Goal: Task Accomplishment & Management: Complete application form

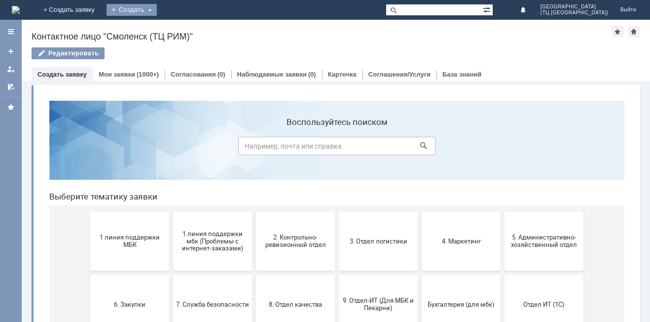
click at [157, 10] on div "Создать" at bounding box center [132, 10] width 50 height 12
click at [157, 8] on div "Создать" at bounding box center [132, 10] width 50 height 12
click at [180, 29] on link "Заявка" at bounding box center [146, 30] width 75 height 12
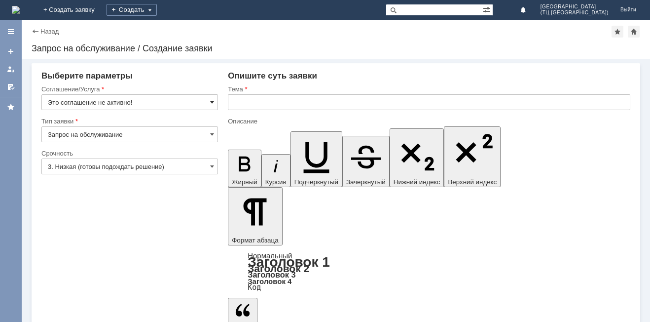
click at [211, 102] on span at bounding box center [212, 102] width 4 height 8
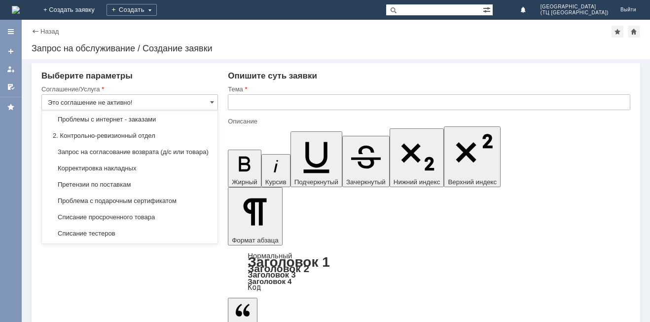
scroll to position [148, 0]
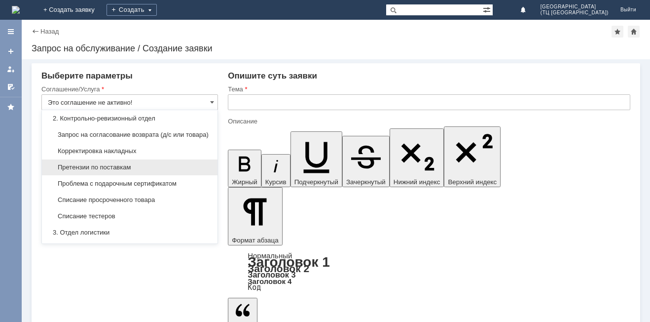
click at [103, 171] on span "Претензии по поставкам" at bounding box center [130, 167] width 164 height 8
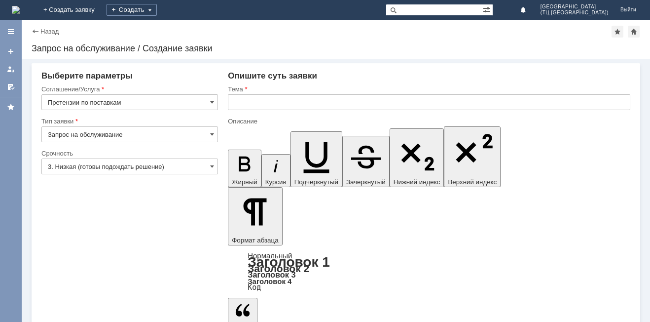
type input "Претензии по поставкам"
click at [212, 168] on span at bounding box center [212, 166] width 4 height 8
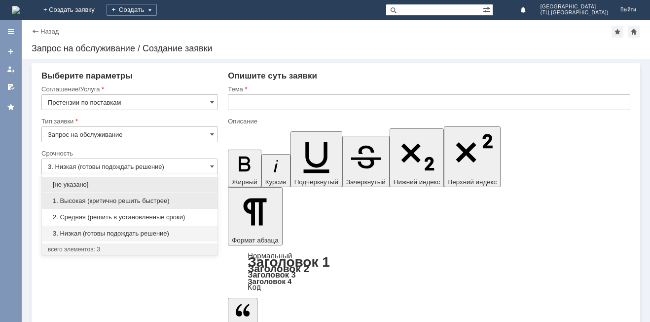
click at [86, 200] on span "1. Высокая (критично решить быстрее)" at bounding box center [130, 201] width 164 height 8
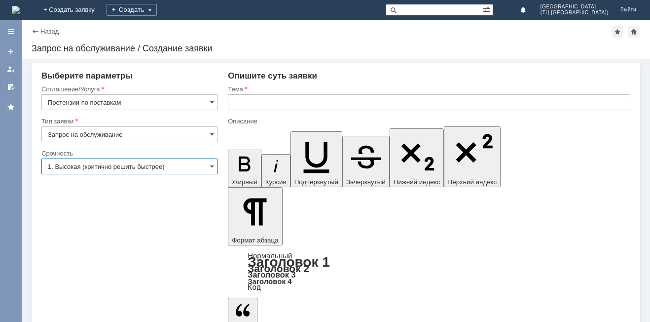
type input "1. Высокая (критично решить быстрее)"
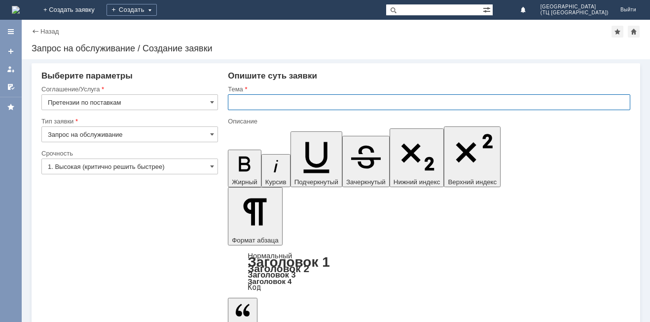
click at [278, 101] on input "text" at bounding box center [429, 102] width 402 height 16
type input "Не довезли товар"
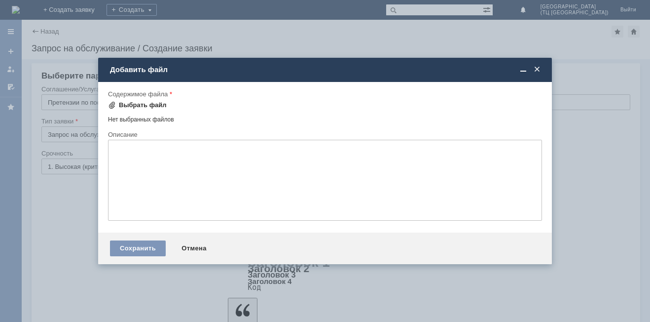
click at [118, 107] on div "Выбрать файл" at bounding box center [137, 105] width 59 height 8
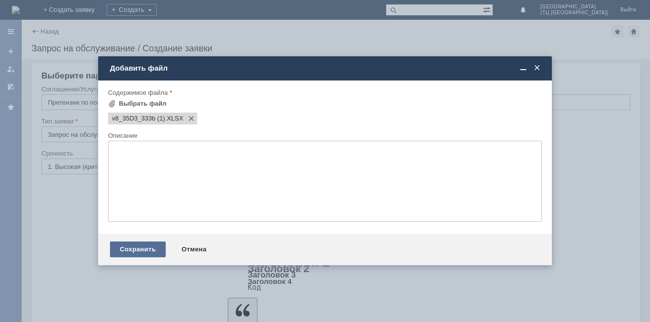
click at [137, 250] on div "Сохранить" at bounding box center [138, 249] width 56 height 16
